Goal: Task Accomplishment & Management: Use online tool/utility

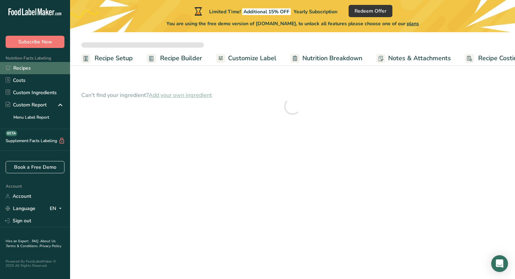
click at [13, 66] on link "Recipes" at bounding box center [35, 68] width 70 height 12
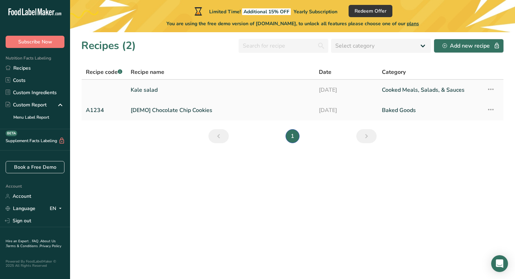
click at [142, 89] on link "Kale salad" at bounding box center [221, 90] width 180 height 15
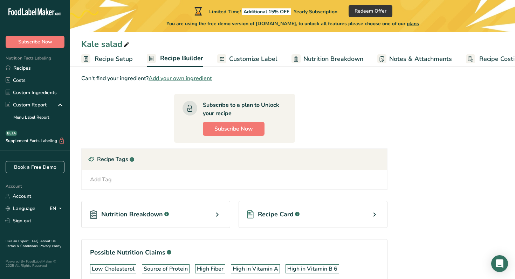
scroll to position [469, 0]
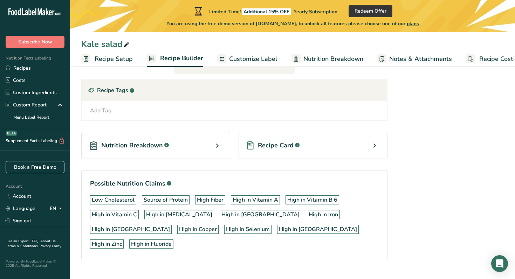
click at [323, 144] on div "Recipe Card .a-a{fill:#347362;}.b-a{fill:#fff;}" at bounding box center [312, 145] width 149 height 27
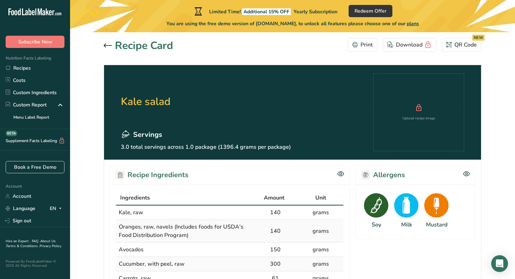
click at [107, 44] on icon at bounding box center [108, 45] width 8 height 4
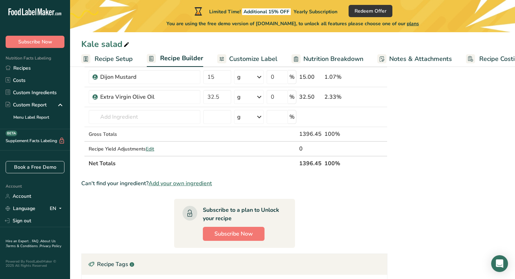
scroll to position [129, 0]
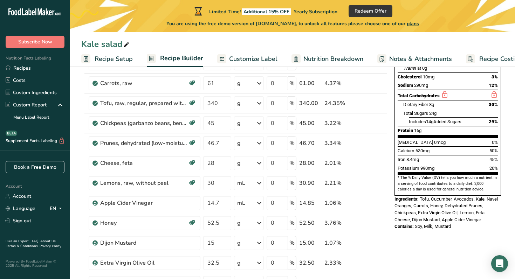
click at [265, 60] on span "Customize Label" at bounding box center [253, 58] width 48 height 9
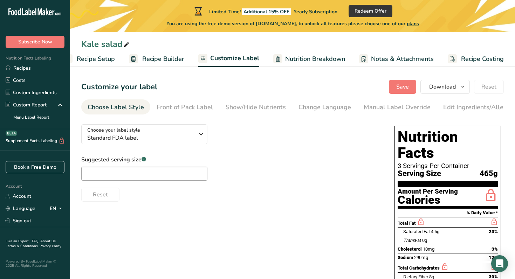
click at [310, 56] on span "Nutrition Breakdown" at bounding box center [315, 58] width 60 height 9
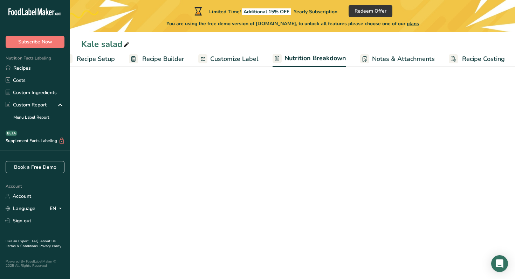
scroll to position [0, 19]
select select "Calories"
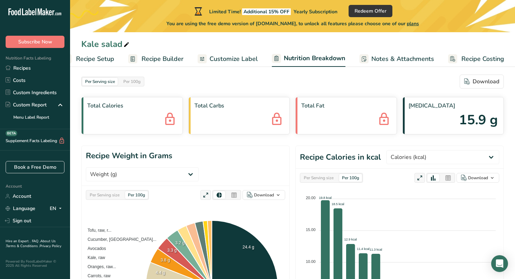
scroll to position [0, 0]
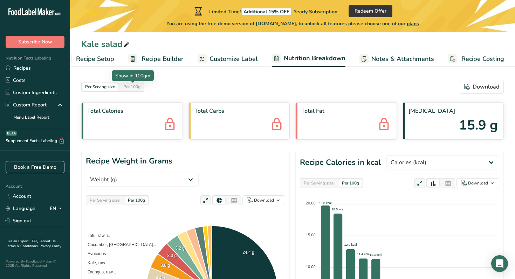
click at [134, 89] on div "Per 100g" at bounding box center [131, 87] width 23 height 8
click at [410, 54] on span "Notes & Attachments" at bounding box center [402, 58] width 63 height 9
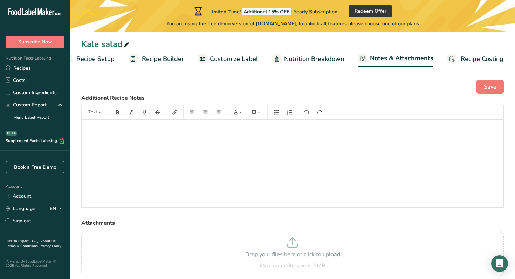
click at [447, 54] on rect at bounding box center [451, 58] width 9 height 9
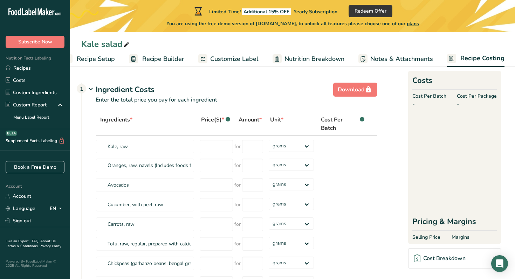
click at [398, 53] on link "Notes & Attachments" at bounding box center [395, 59] width 75 height 16
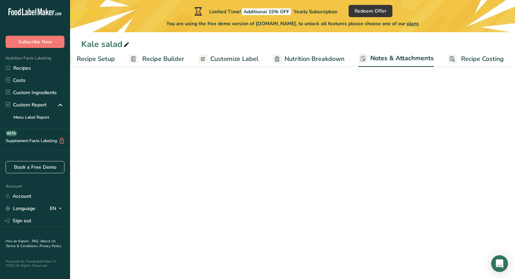
scroll to position [0, 18]
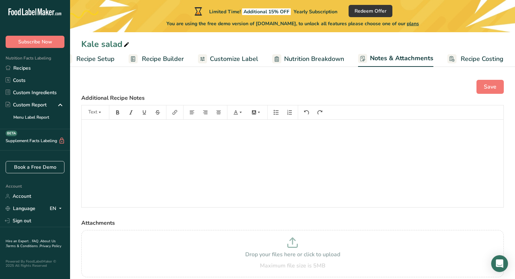
click at [89, 63] on span "Recipe Setup" at bounding box center [95, 58] width 38 height 9
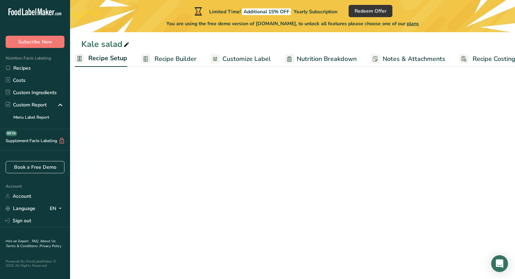
scroll to position [0, 2]
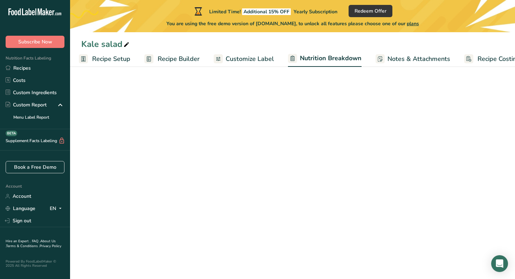
select select "Calories"
